Goal: Transaction & Acquisition: Purchase product/service

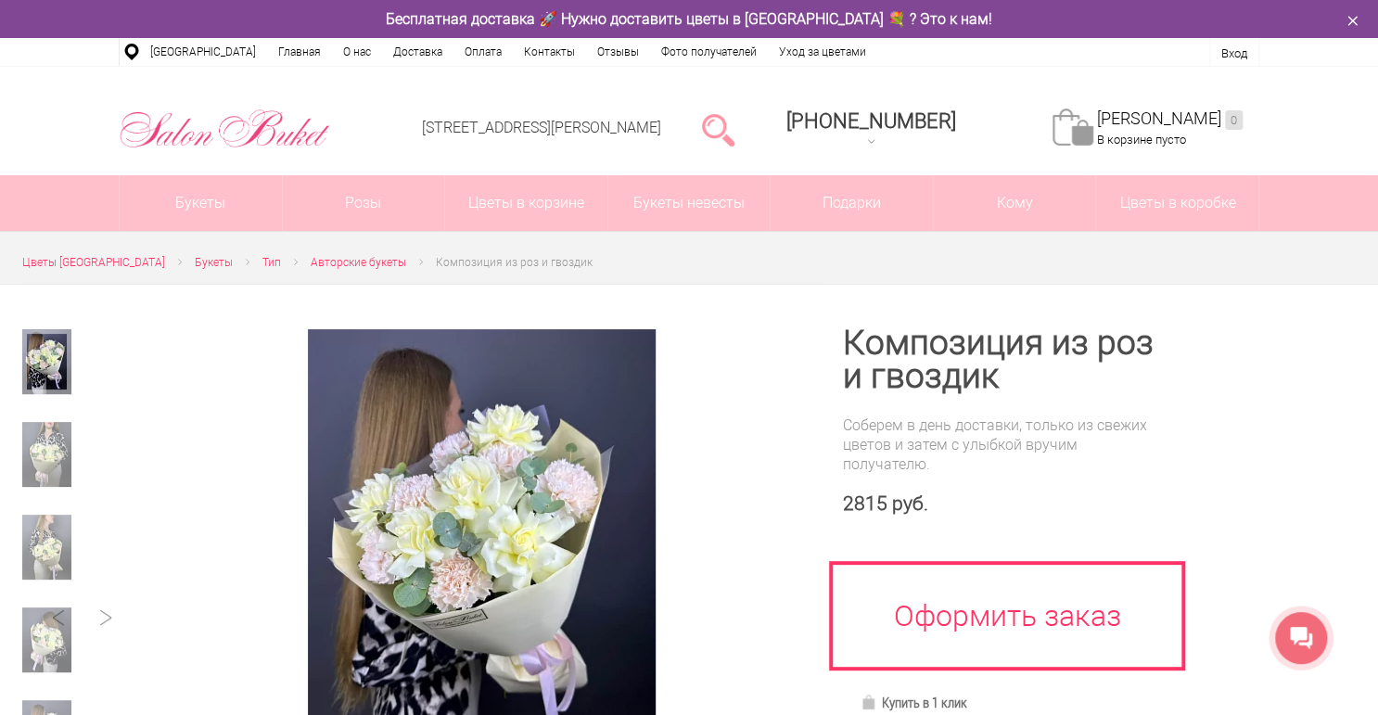
click at [1360, 23] on icon "button" at bounding box center [1352, 20] width 21 height 21
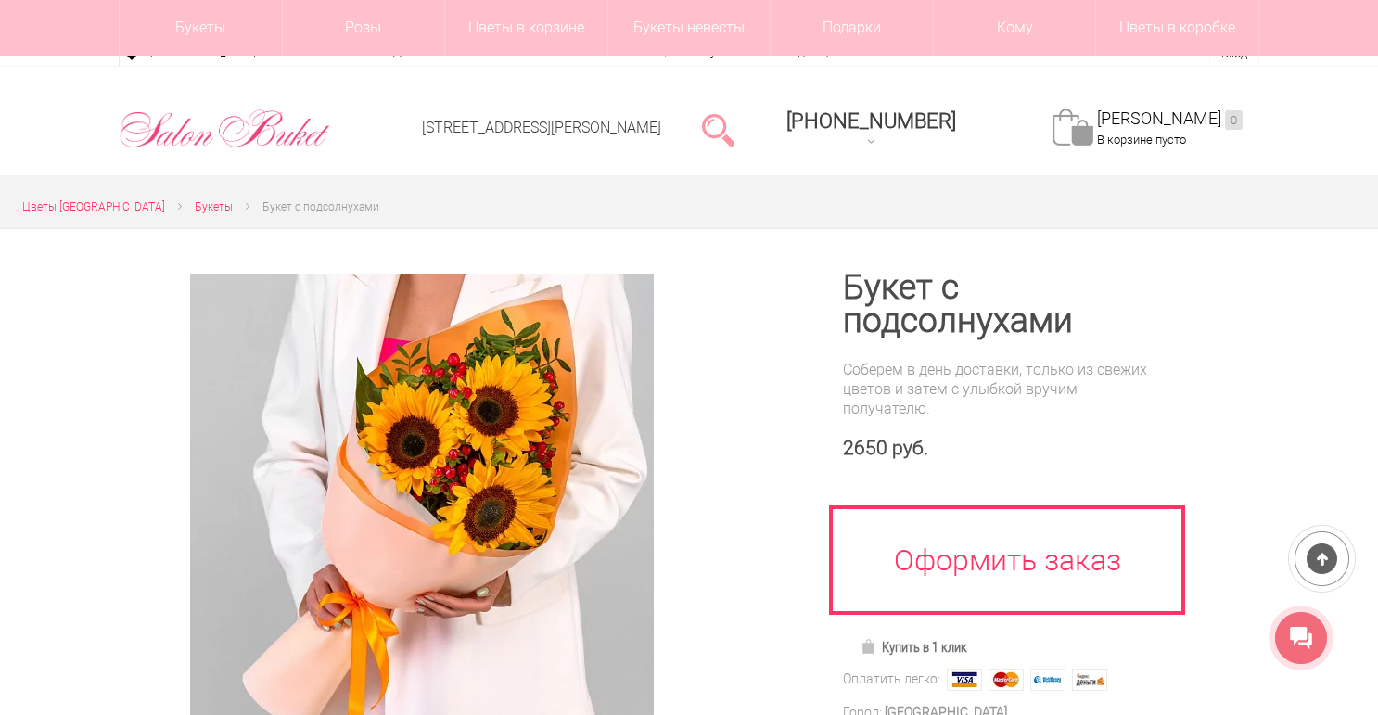
scroll to position [223, 0]
